Goal: Check status

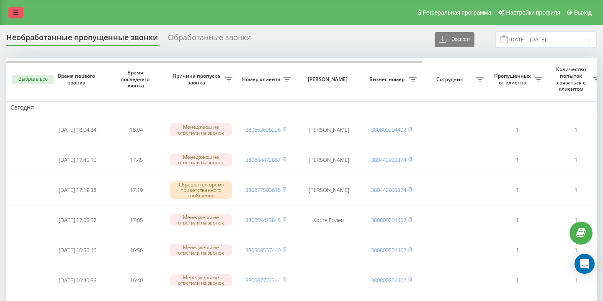
click at [13, 13] on icon at bounding box center [15, 13] width 5 height 6
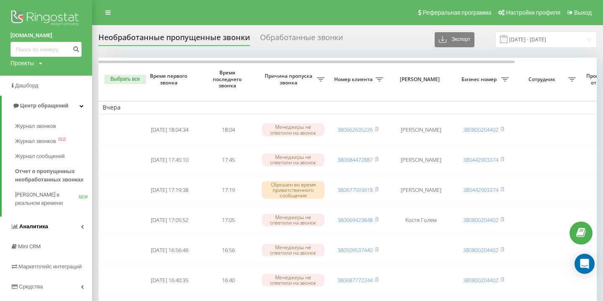
click at [68, 227] on link "Аналитика" at bounding box center [46, 227] width 92 height 20
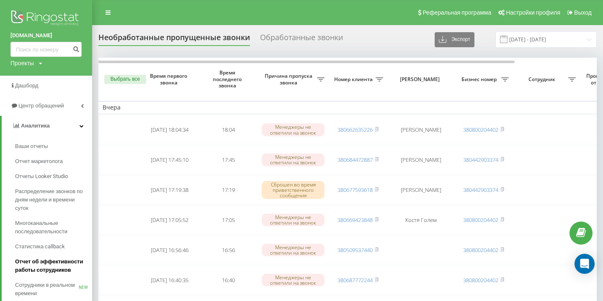
click at [70, 266] on span "Отчет об эффективности работы сотрудников" at bounding box center [51, 266] width 73 height 17
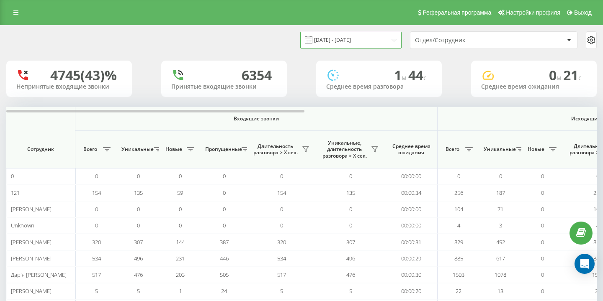
click at [381, 38] on input "20.08.2025 - 20.09.2025" at bounding box center [350, 40] width 101 height 16
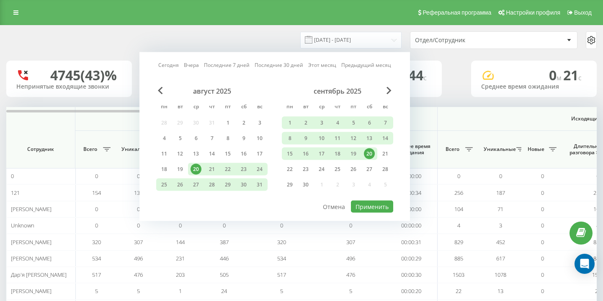
click at [373, 157] on div "20" at bounding box center [369, 154] width 16 height 13
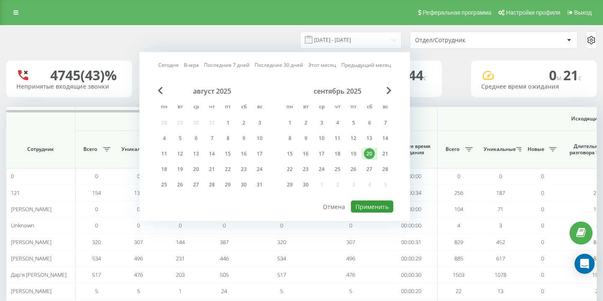
click at [377, 201] on button "Применить" at bounding box center [372, 207] width 42 height 12
type input "[DATE] - [DATE]"
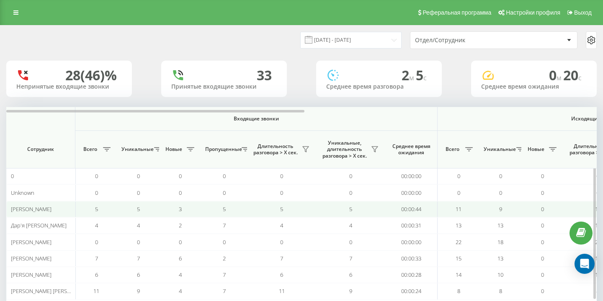
scroll to position [33, 0]
